Goal: Information Seeking & Learning: Learn about a topic

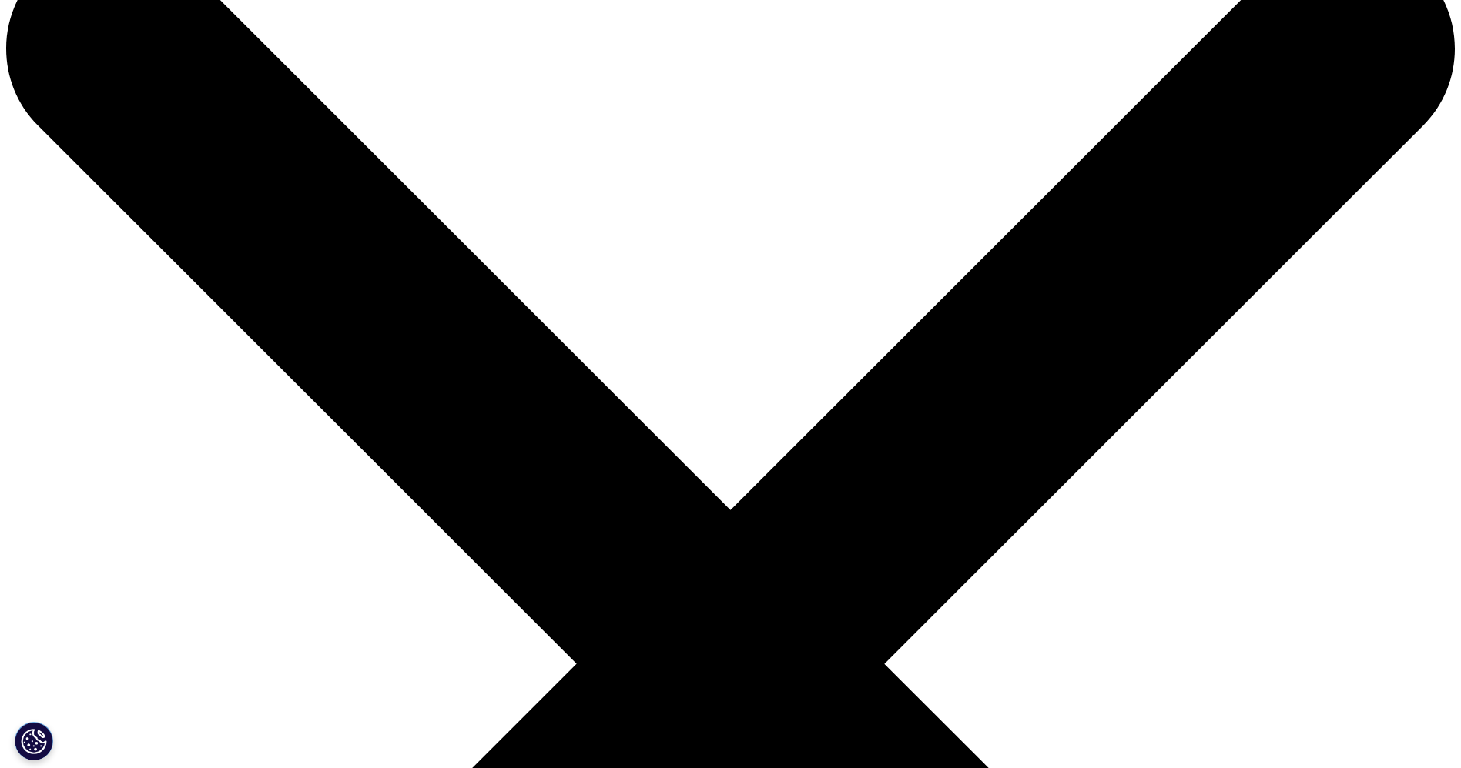
drag, startPoint x: 317, startPoint y: 112, endPoint x: 791, endPoint y: 203, distance: 482.2
drag, startPoint x: 310, startPoint y: 181, endPoint x: 985, endPoint y: 238, distance: 676.9
